Goal: Information Seeking & Learning: Learn about a topic

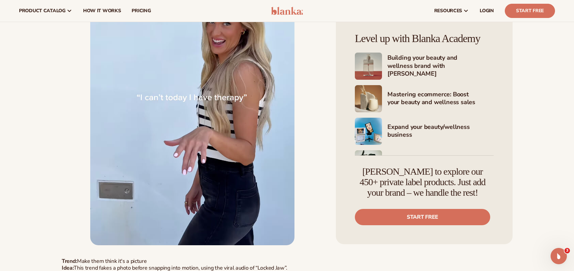
scroll to position [1595, 0]
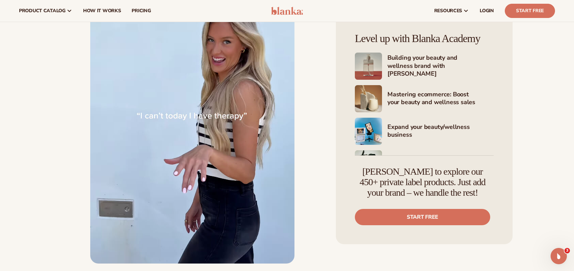
click at [203, 98] on img at bounding box center [192, 98] width 204 height 332
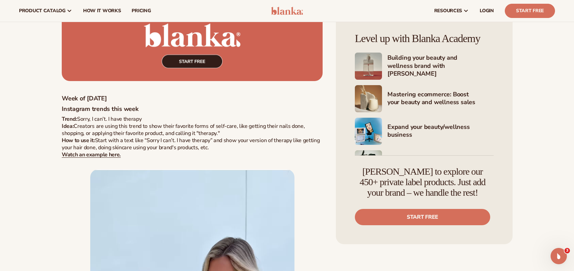
scroll to position [1086, 0]
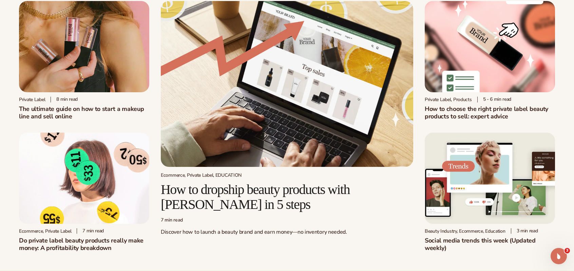
scroll to position [68, 0]
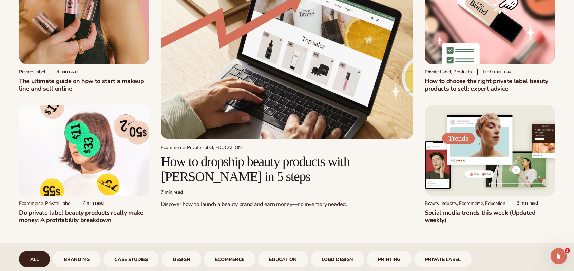
click at [494, 35] on img at bounding box center [490, 18] width 130 height 91
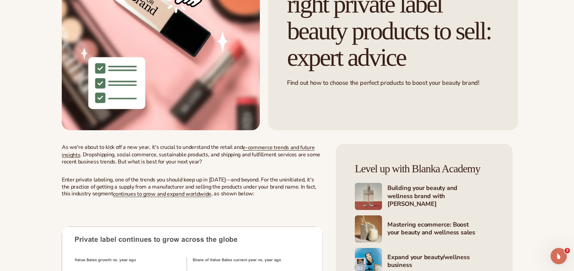
scroll to position [170, 0]
